Goal: Task Accomplishment & Management: Manage account settings

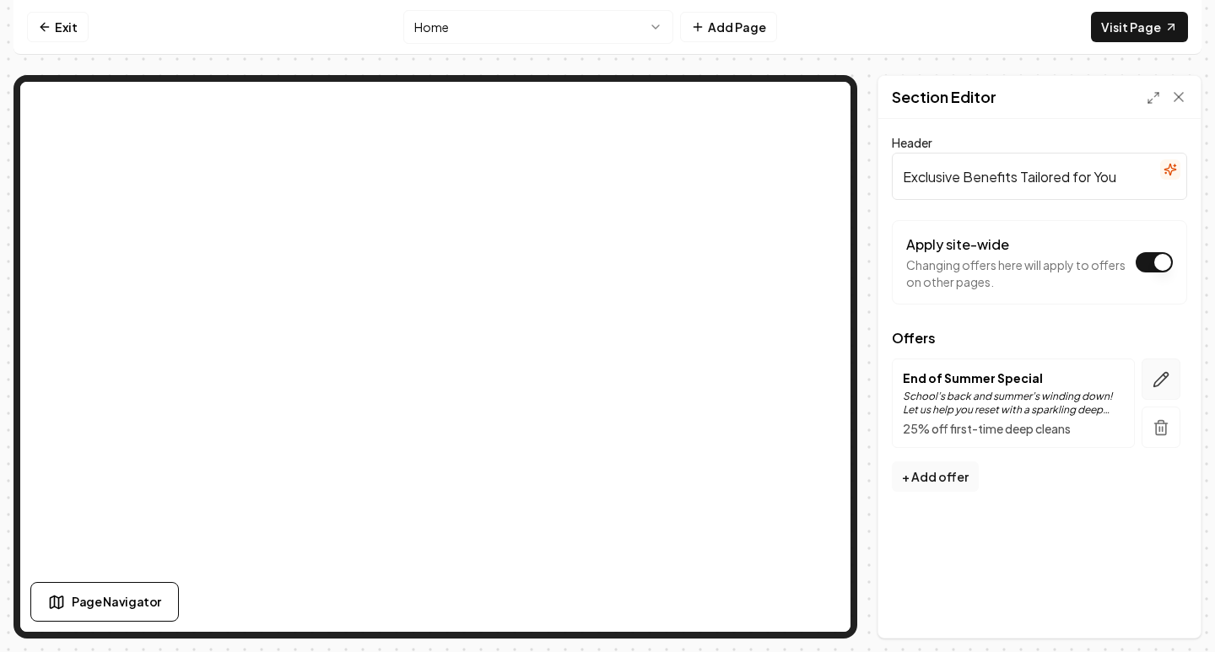
click at [1163, 376] on icon "button" at bounding box center [1162, 380] width 14 height 14
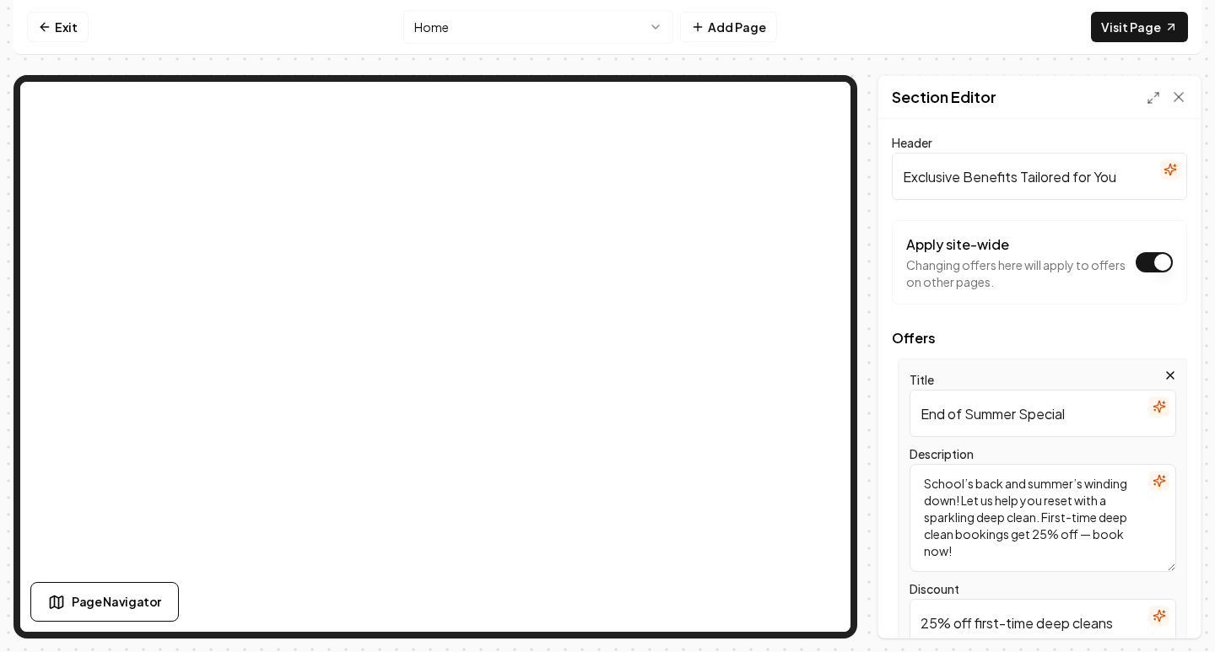
click at [1002, 407] on input "End of Summer Special" at bounding box center [1043, 413] width 267 height 47
click at [1002, 408] on input "End of Summer Special" at bounding box center [1043, 413] width 267 height 47
click at [1002, 409] on input "End of Summer Special" at bounding box center [1043, 413] width 267 height 47
click at [1003, 409] on input "End of Summer Special" at bounding box center [1043, 413] width 267 height 47
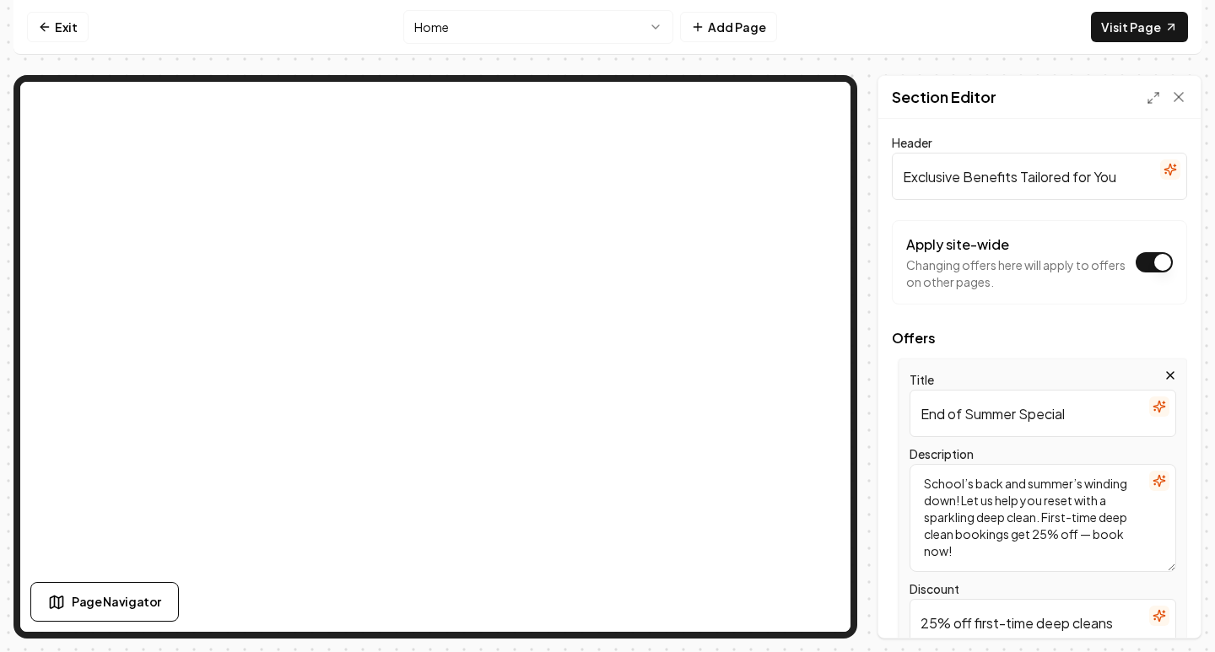
click at [1003, 409] on input "End of Summer Special" at bounding box center [1043, 413] width 267 height 47
click at [1011, 513] on textarea "School’s back and summer’s winding down! Let us help you reset with a sparkling…" at bounding box center [1043, 518] width 267 height 108
click at [1011, 512] on textarea "School’s back and summer’s winding down! Let us help you reset with a sparkling…" at bounding box center [1043, 518] width 267 height 108
paste textarea "Make the season simple. Save 25% on your first deep clean and let our team hand…"
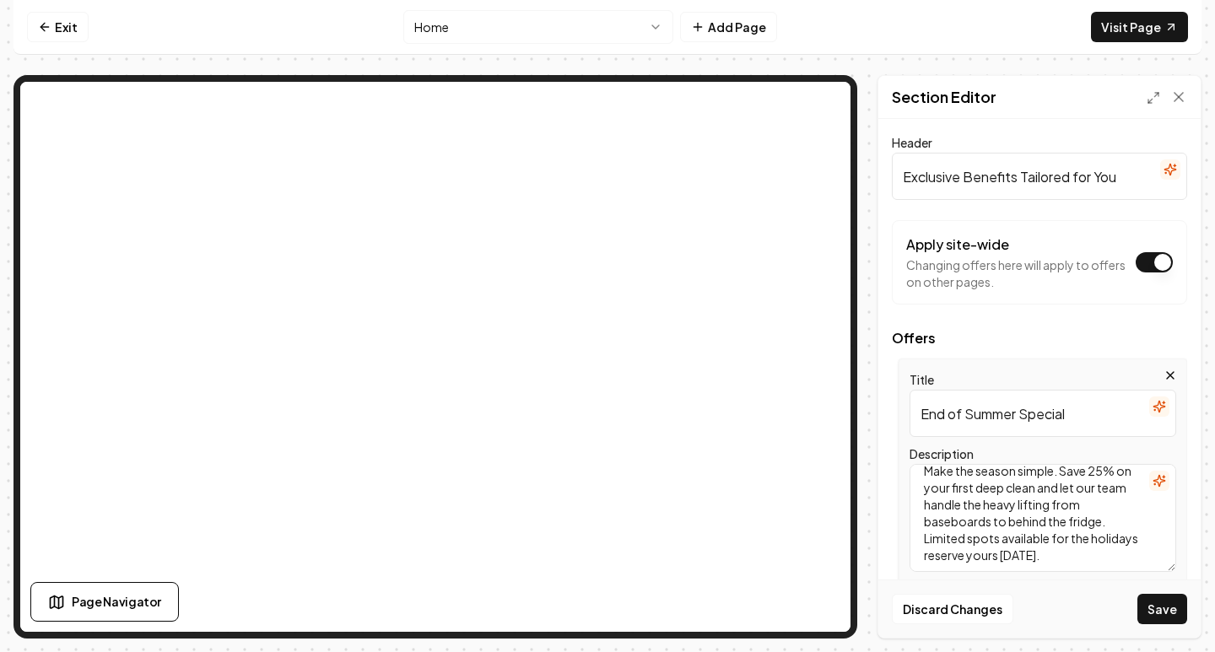
scroll to position [15, 0]
type textarea "Make the season simple. Save 25% on your first deep clean and let our team hand…"
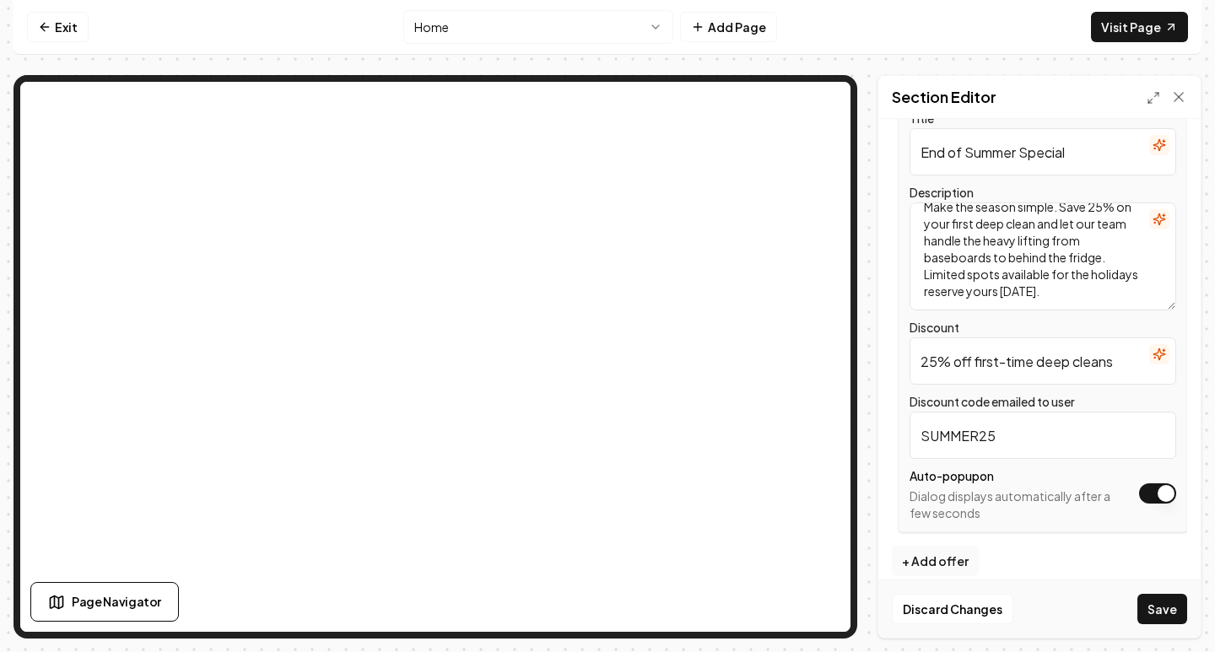
scroll to position [279, 0]
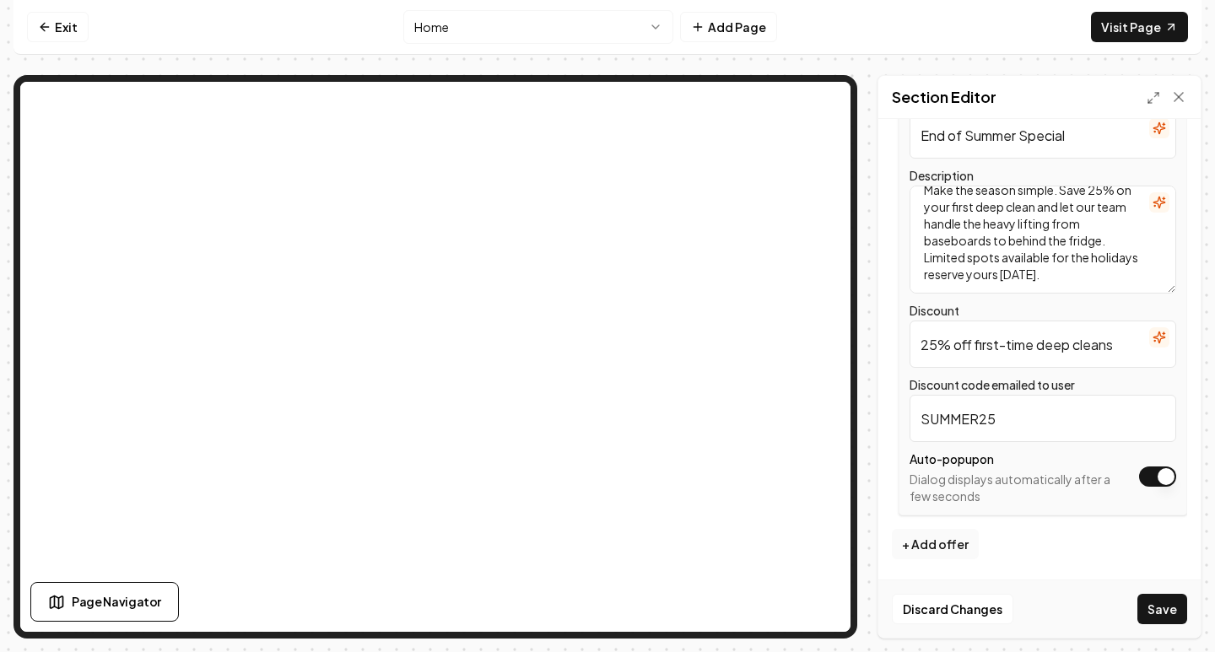
click at [1017, 349] on input "25% off first-time deep cleans" at bounding box center [1043, 344] width 267 height 47
paste input "Off Your First Deep Clean"
type input "25% Off Your First Deep Clean"
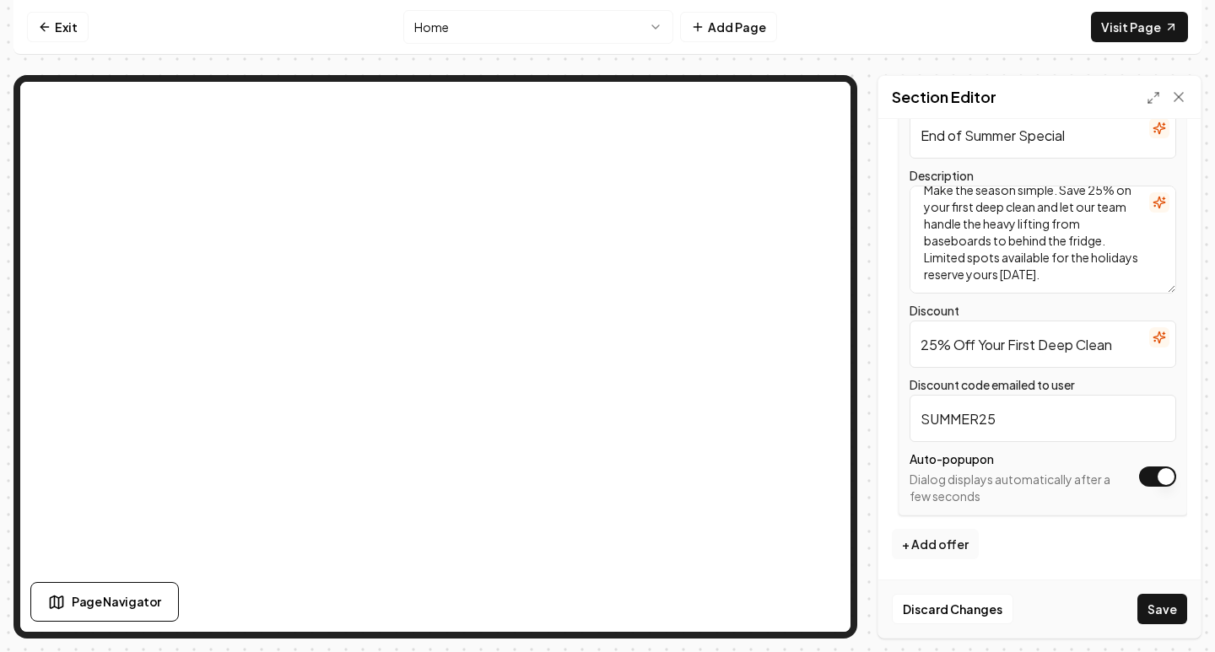
click at [959, 415] on input "SUMMER25" at bounding box center [1043, 418] width 267 height 47
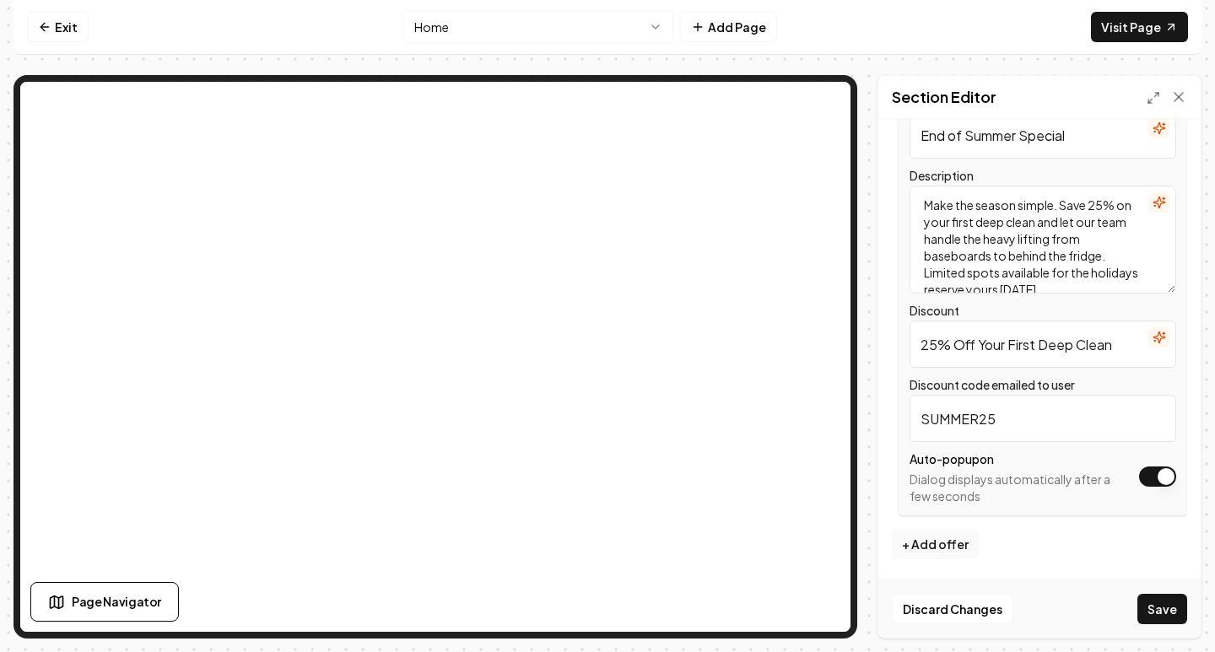
click at [1009, 149] on input "End of Summer Special" at bounding box center [1043, 134] width 267 height 47
paste input "Holiday Deep Clean"
type input "Holiday Deep Clean"
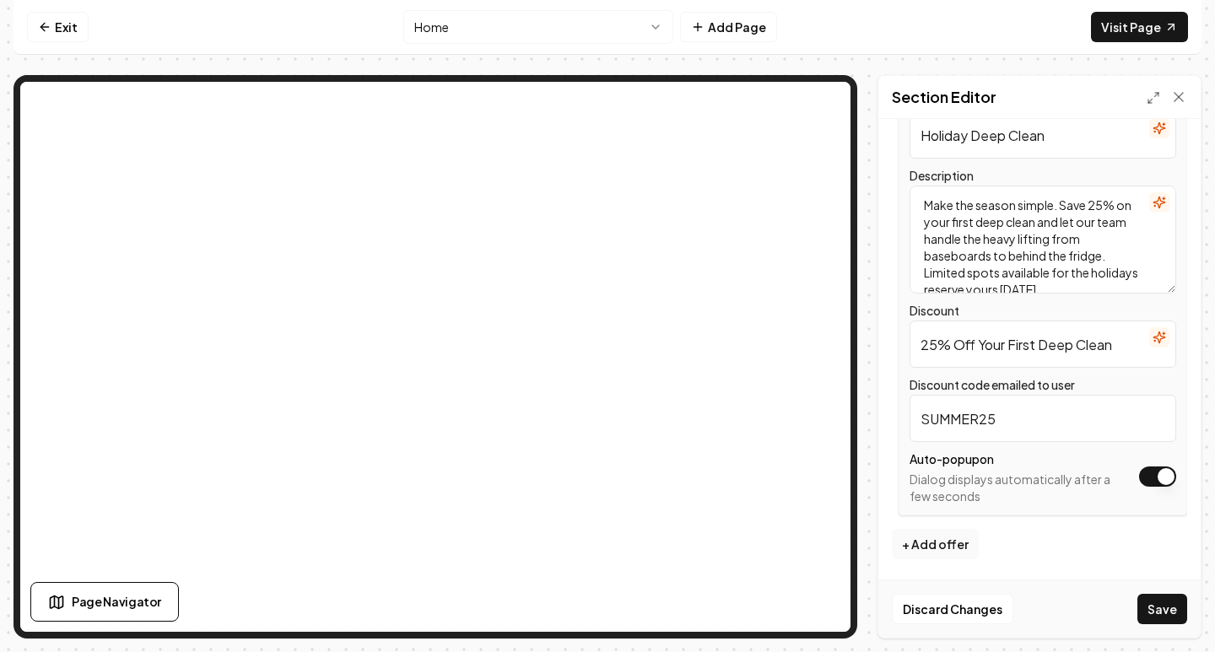
drag, startPoint x: 978, startPoint y: 419, endPoint x: 850, endPoint y: 416, distance: 128.3
click at [823, 333] on div "Page Settings Section Editor Header Exclusive Benefits Tailored for You Apply s…" at bounding box center [608, 357] width 1188 height 564
type input "HOLIDAY25"
click at [1149, 604] on button "Save" at bounding box center [1163, 609] width 50 height 30
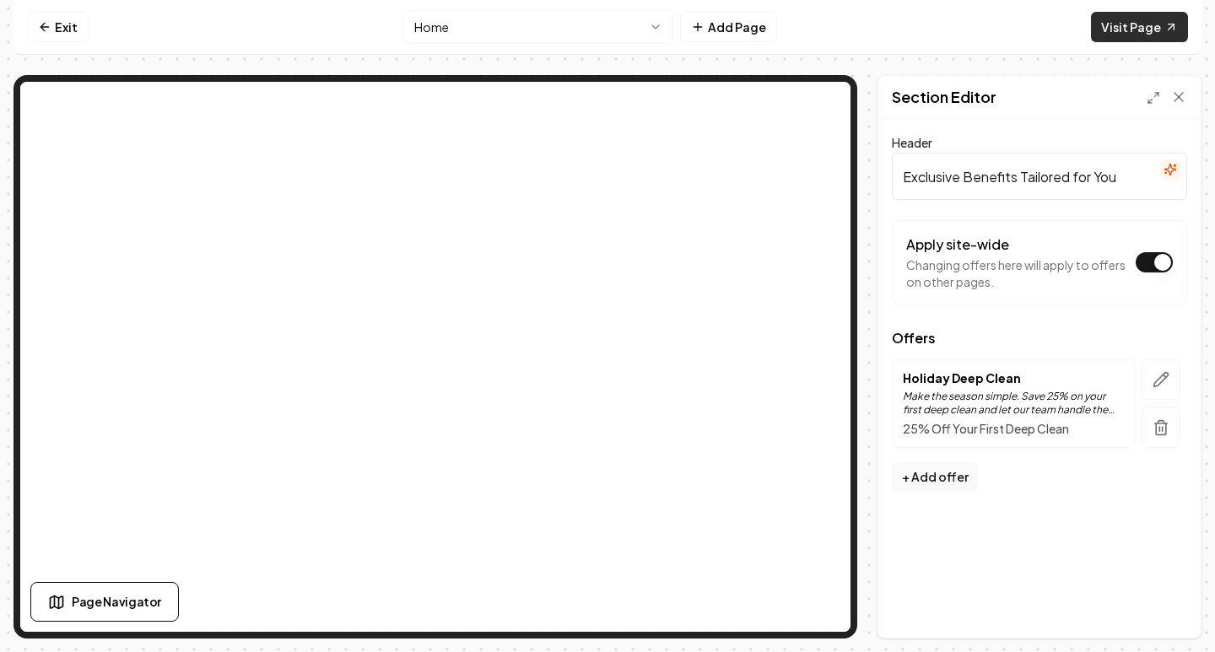
click at [1135, 27] on link "Visit Page" at bounding box center [1139, 27] width 97 height 30
